Goal: Task Accomplishment & Management: Manage account settings

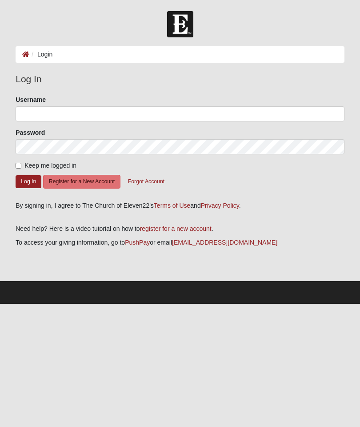
click at [34, 103] on label "Username" at bounding box center [31, 99] width 30 height 9
click at [34, 106] on input "Username" at bounding box center [180, 113] width 329 height 15
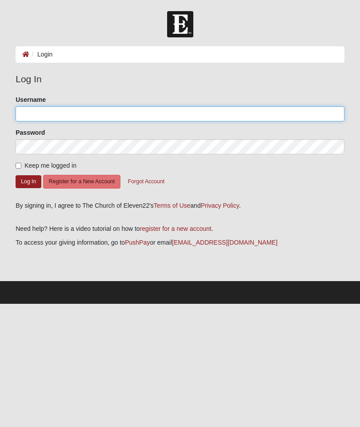
click at [37, 118] on input "Username" at bounding box center [180, 113] width 329 height 15
type input "dabkcb64"
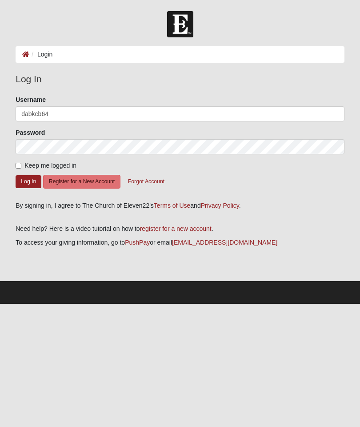
click at [21, 163] on input "Keep me logged in" at bounding box center [19, 166] width 6 height 6
checkbox input "true"
click at [27, 184] on button "Log In" at bounding box center [29, 181] width 26 height 13
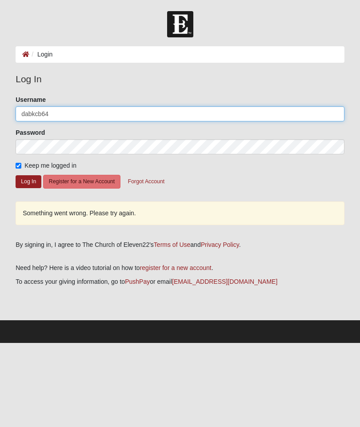
click at [60, 108] on input "dabkcb64" at bounding box center [180, 113] width 329 height 15
click at [64, 111] on input "dabkcb64" at bounding box center [180, 113] width 329 height 15
type input "dabkcb"
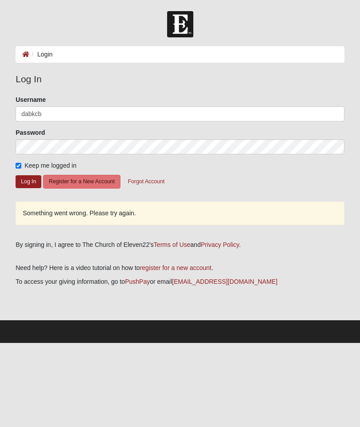
click at [26, 182] on button "Log In" at bounding box center [29, 181] width 26 height 13
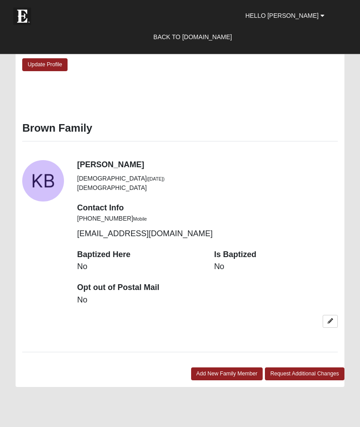
scroll to position [1148, 0]
click at [328, 319] on icon at bounding box center [330, 321] width 5 height 5
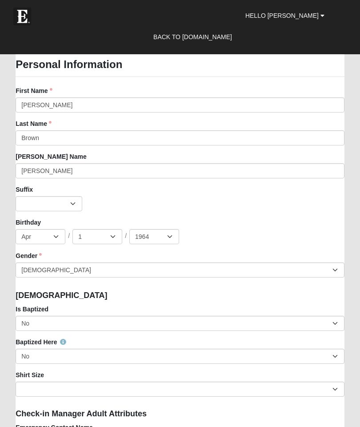
scroll to position [830, 0]
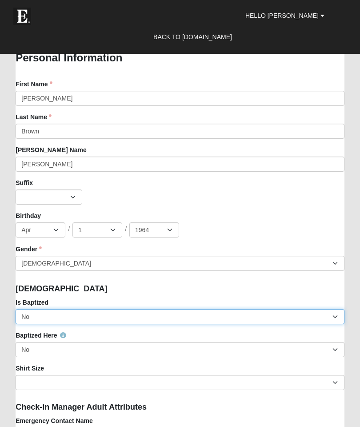
click at [336, 316] on select "No Yes" at bounding box center [180, 317] width 329 height 15
select select "True"
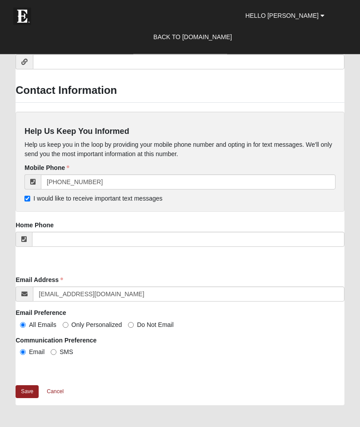
scroll to position [1617, 0]
click at [27, 391] on link "Save" at bounding box center [27, 391] width 23 height 13
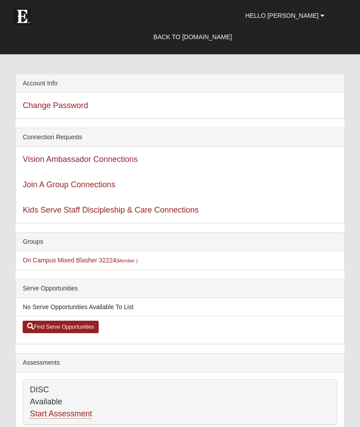
click at [315, 12] on span "Hello David" at bounding box center [282, 15] width 73 height 7
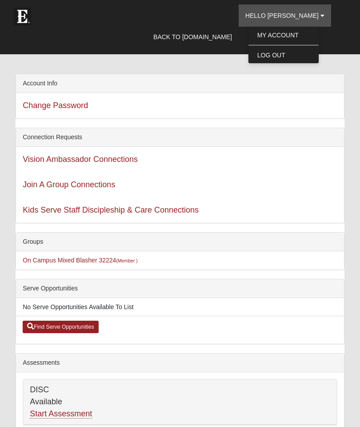
click at [317, 37] on link "My Account" at bounding box center [284, 35] width 70 height 12
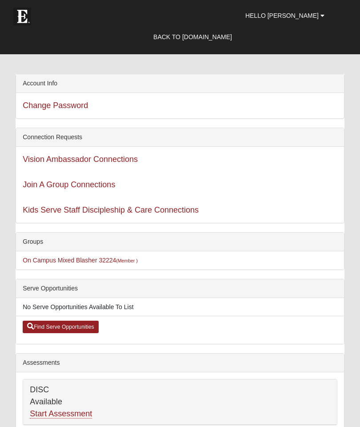
click at [210, 37] on link "Back to COE22.com" at bounding box center [193, 37] width 92 height 22
